Goal: Information Seeking & Learning: Learn about a topic

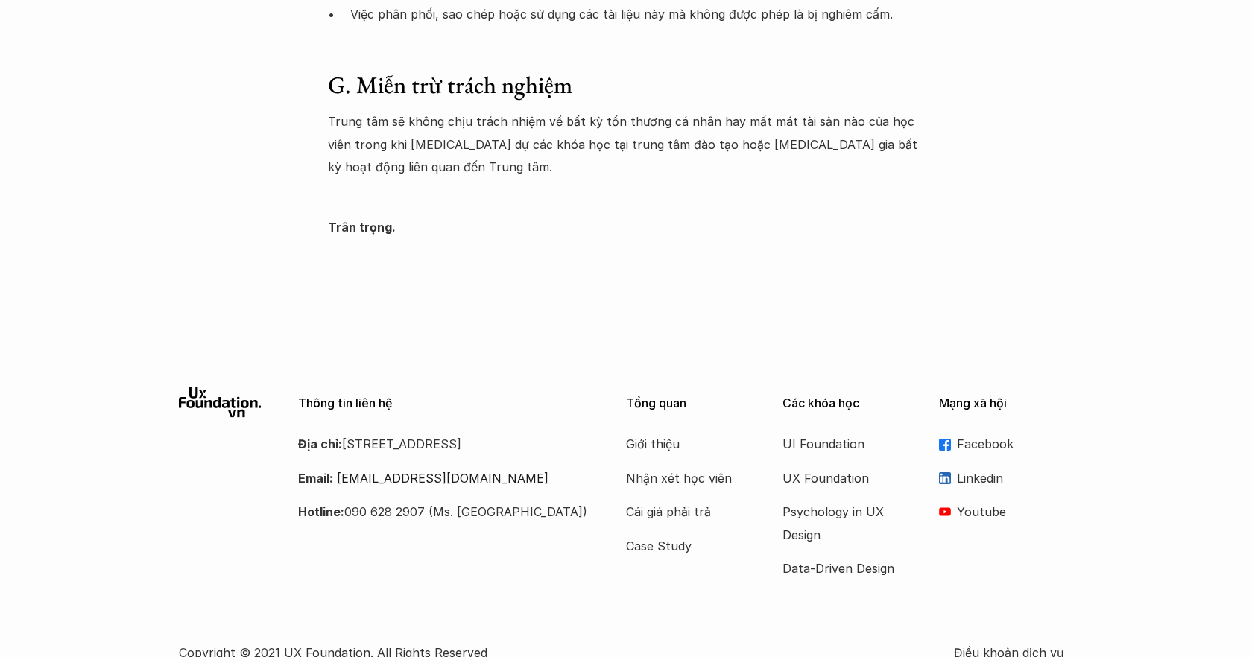
scroll to position [2600, 0]
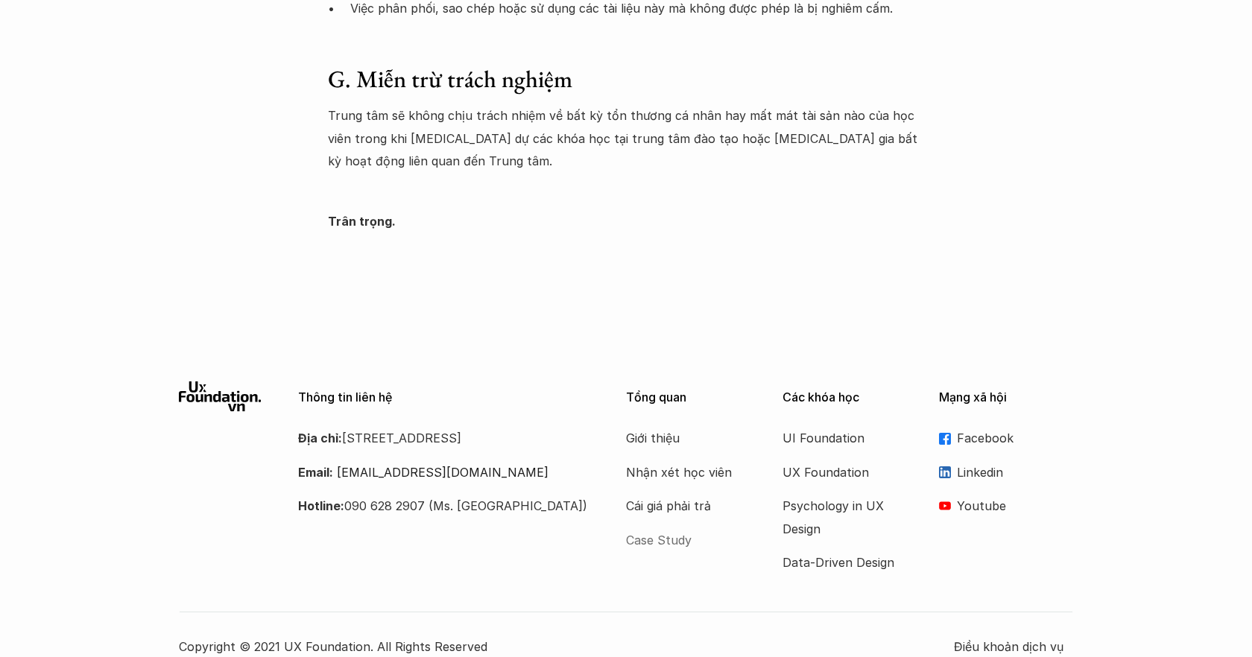
click at [656, 529] on p "Case Study" at bounding box center [685, 540] width 119 height 22
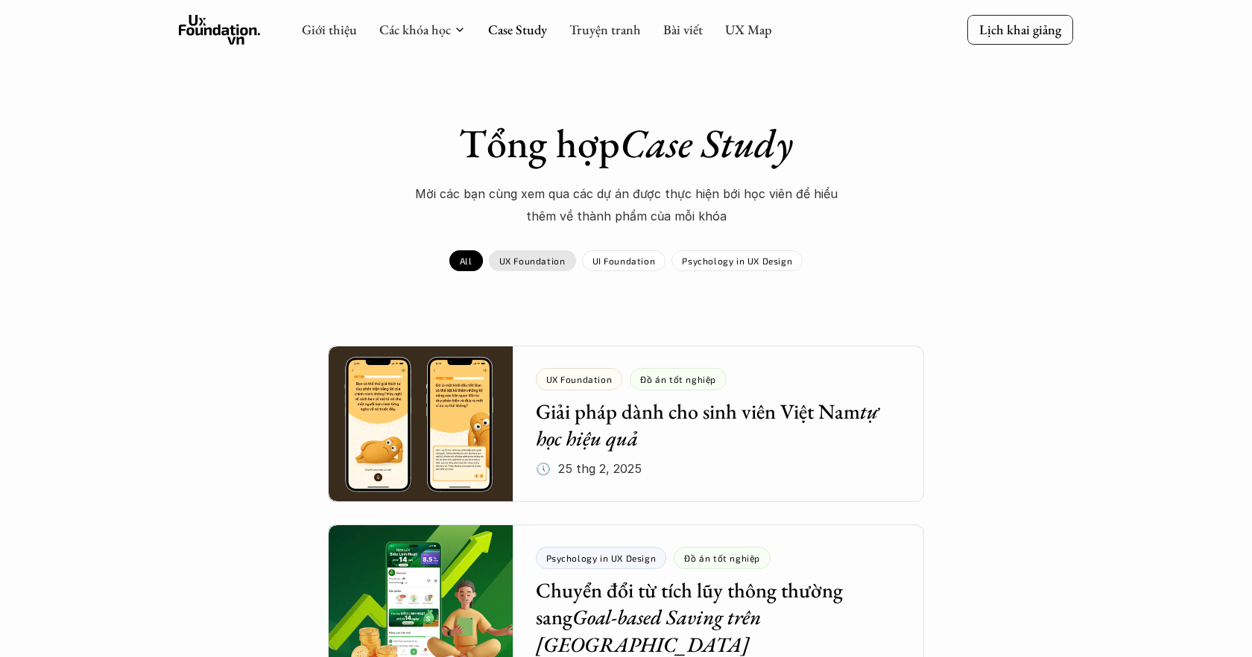
click at [551, 262] on p "UX Foundation" at bounding box center [532, 261] width 66 height 10
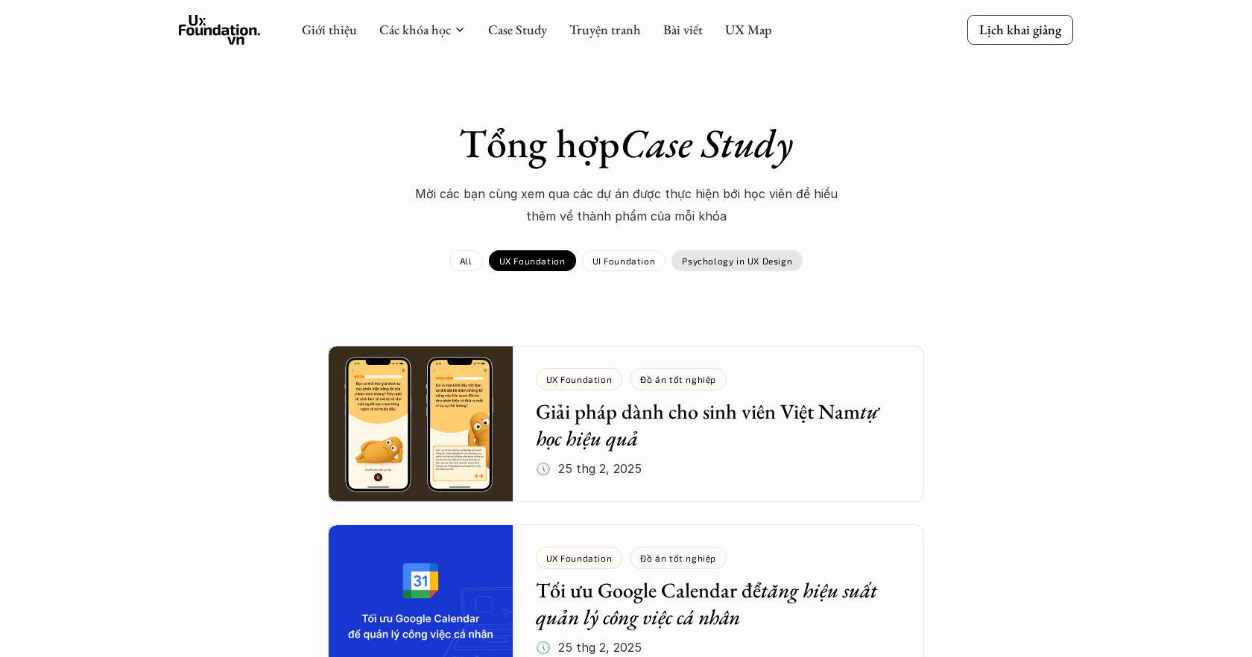
click at [756, 253] on div "Psychology in UX Design" at bounding box center [737, 260] width 131 height 21
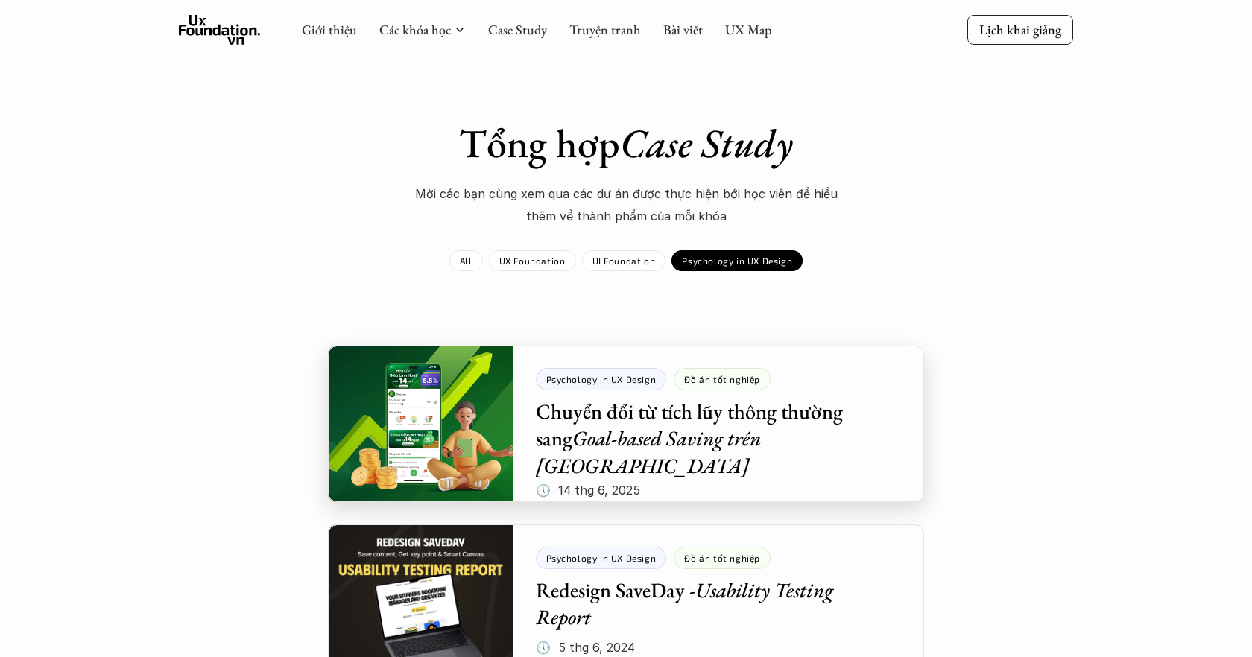
click at [628, 440] on div at bounding box center [626, 424] width 596 height 157
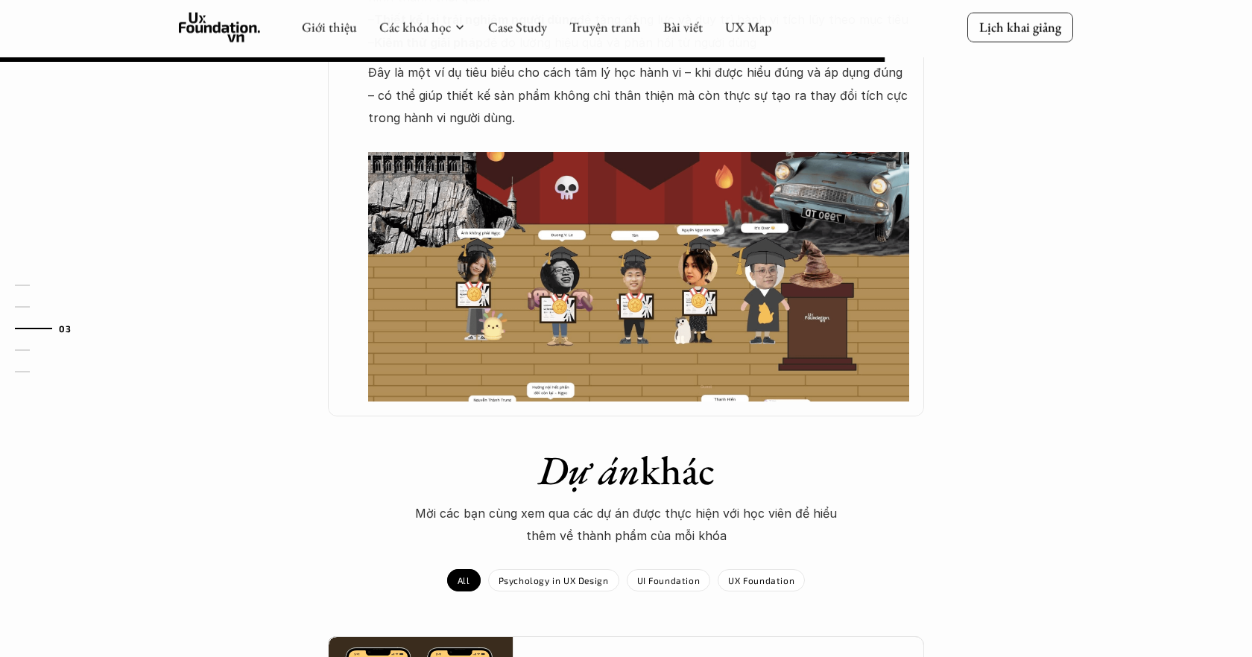
scroll to position [1194, 0]
